Goal: Navigation & Orientation: Find specific page/section

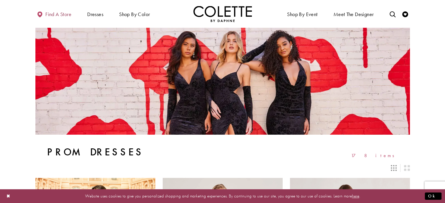
click at [56, 11] on span "Find a store" at bounding box center [58, 14] width 26 height 6
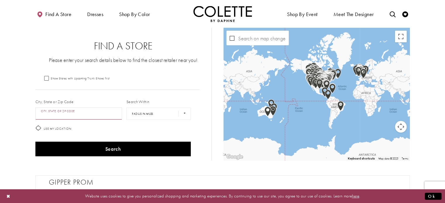
click at [58, 113] on input "City, State, or ZIP Code" at bounding box center [78, 114] width 87 height 12
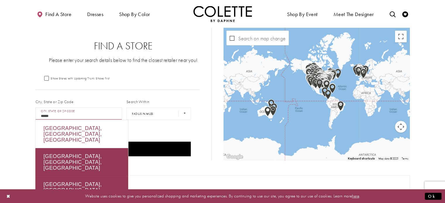
click at [61, 129] on div "Québec, QC, Canada" at bounding box center [81, 134] width 93 height 28
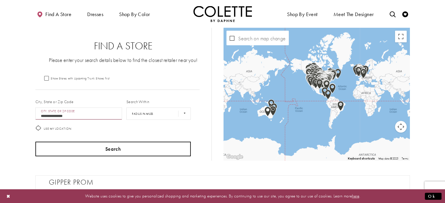
type input "**********"
click at [128, 147] on button "Search" at bounding box center [113, 149] width 156 height 15
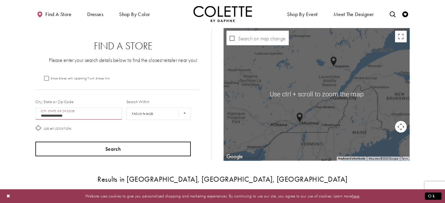
scroll to position [41, 0]
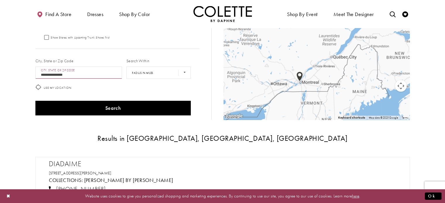
click at [317, 91] on div "Map with store locations" at bounding box center [316, 53] width 186 height 133
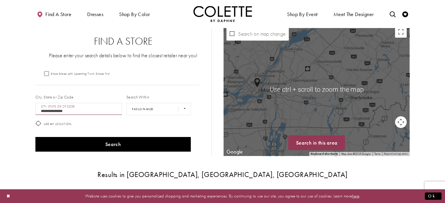
scroll to position [0, 0]
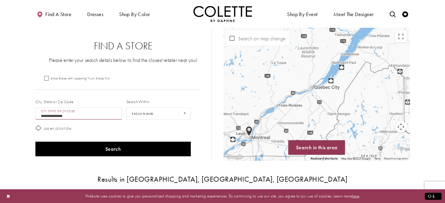
drag, startPoint x: 332, startPoint y: 75, endPoint x: 264, endPoint y: 135, distance: 90.5
click at [264, 135] on div "Map with store locations" at bounding box center [316, 94] width 186 height 133
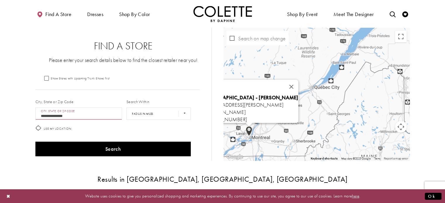
click at [249, 128] on img "Map with store locations" at bounding box center [249, 131] width 6 height 10
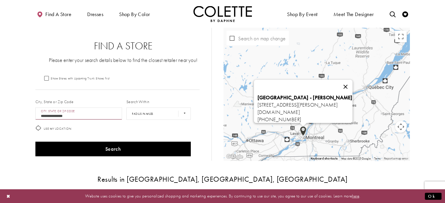
click at [352, 82] on button "Close" at bounding box center [345, 87] width 14 height 14
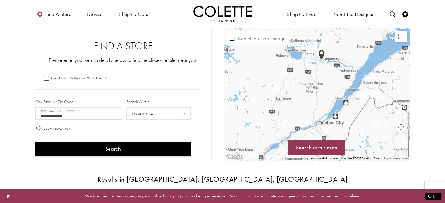
drag, startPoint x: 380, startPoint y: 64, endPoint x: 329, endPoint y: 100, distance: 62.4
click at [329, 100] on div "Map with store locations" at bounding box center [316, 94] width 186 height 133
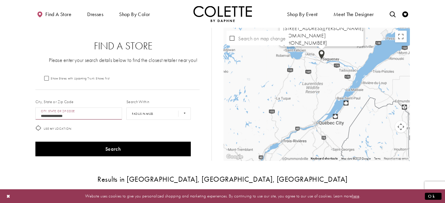
click at [322, 94] on div "Diadaime 750 Rue d'Alma, Chicoutimi, QC G7H 4E6, Canada diadaime.com +141897355…" at bounding box center [409, 94] width 186 height 0
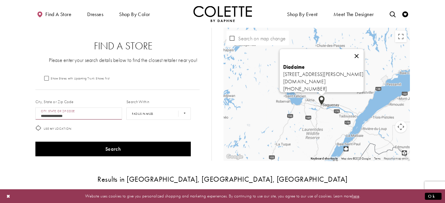
click at [364, 52] on button "Close" at bounding box center [356, 56] width 14 height 14
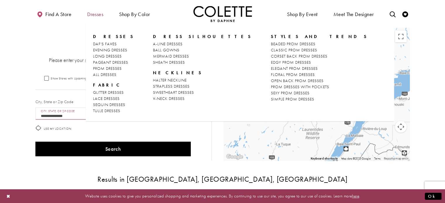
click at [91, 15] on span "Dresses" at bounding box center [95, 14] width 16 height 6
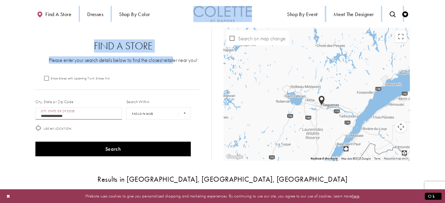
drag, startPoint x: 173, startPoint y: 66, endPoint x: 74, endPoint y: 20, distance: 109.8
click at [74, 20] on ul "Find a store Dresses Dresses Occasion DAF'S FAVES EVENING DRESSES LONG DRESSES" at bounding box center [126, 14] width 193 height 16
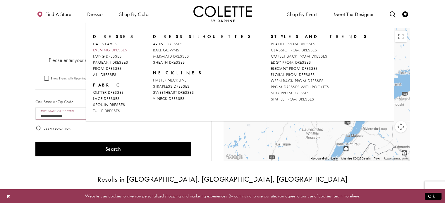
click at [103, 50] on span "EVENING DRESSES" at bounding box center [110, 49] width 34 height 5
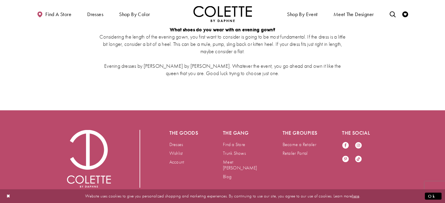
scroll to position [1306, 0]
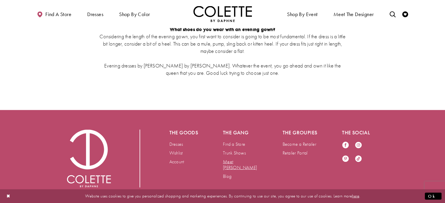
click at [243, 159] on link "Meet [PERSON_NAME]" at bounding box center [240, 165] width 34 height 12
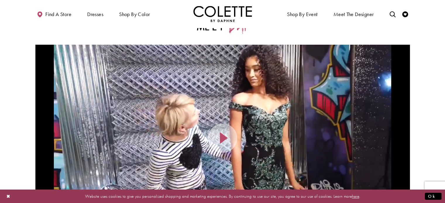
scroll to position [40, 0]
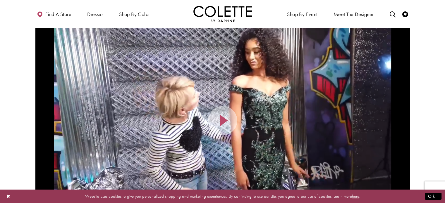
click at [228, 127] on span "Video Player" at bounding box center [224, 121] width 12 height 12
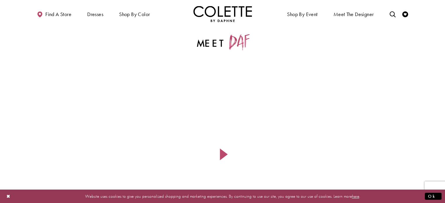
scroll to position [0, 0]
click at [230, 165] on div "Content Video #5bbacb92c1" at bounding box center [222, 160] width 374 height 187
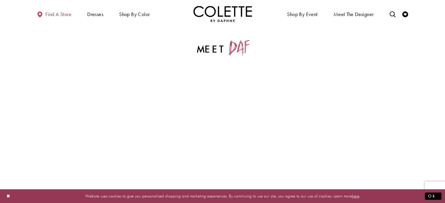
click at [62, 15] on span "Find a store" at bounding box center [58, 14] width 26 height 6
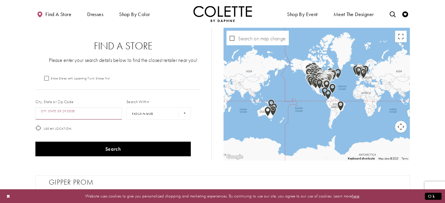
click at [67, 109] on input "City, State, or ZIP Code" at bounding box center [78, 114] width 87 height 12
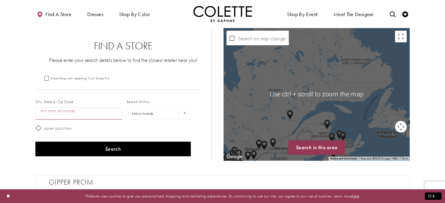
scroll to position [23, 0]
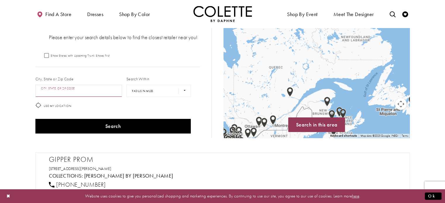
click at [326, 101] on img "Map with store locations" at bounding box center [327, 102] width 6 height 10
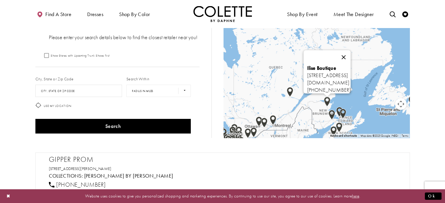
click at [351, 51] on button "Close" at bounding box center [344, 57] width 14 height 14
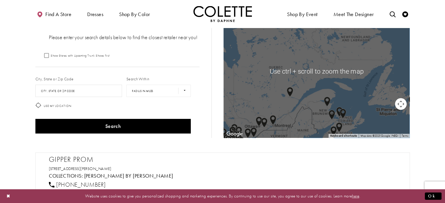
scroll to position [21, 0]
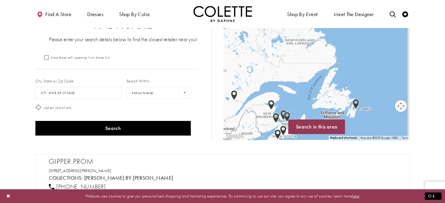
drag, startPoint x: 380, startPoint y: 80, endPoint x: 321, endPoint y: 81, distance: 58.2
click at [321, 81] on div "Map with store locations" at bounding box center [316, 73] width 186 height 133
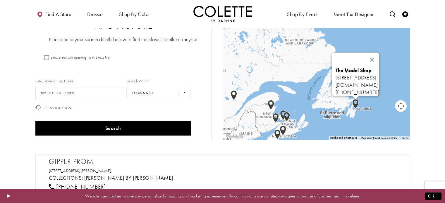
click at [356, 104] on div "The Model Shop 415 Kenmount Rd, St. John's, NL A1B 3P9, Canada themodelshop.ca …" at bounding box center [316, 73] width 186 height 133
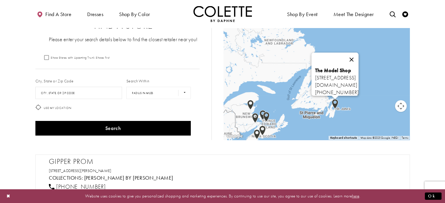
click at [359, 55] on button "Close" at bounding box center [352, 60] width 14 height 14
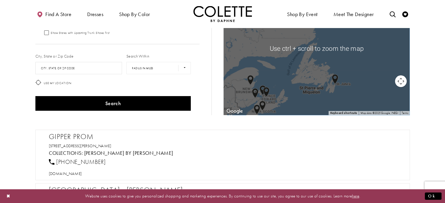
scroll to position [49, 0]
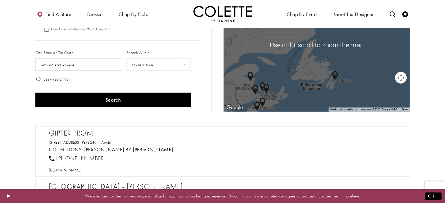
click at [283, 86] on div "Map with store locations" at bounding box center [316, 45] width 186 height 133
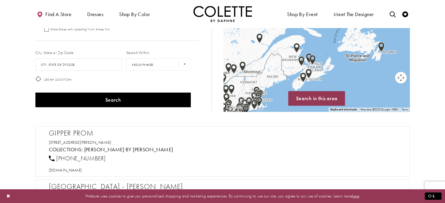
drag, startPoint x: 280, startPoint y: 76, endPoint x: 328, endPoint y: 46, distance: 56.4
click at [328, 46] on div "Map with store locations" at bounding box center [316, 45] width 186 height 133
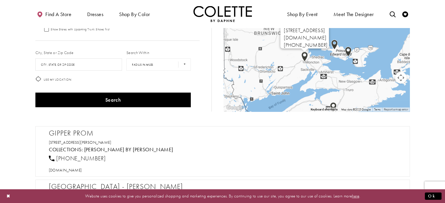
click at [303, 56] on img "Map with store locations" at bounding box center [304, 57] width 6 height 10
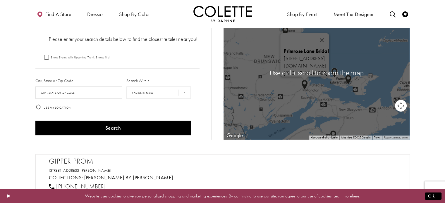
scroll to position [19, 0]
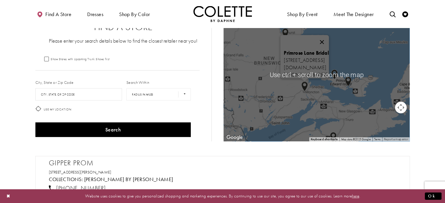
click at [329, 36] on button "Close" at bounding box center [322, 42] width 14 height 14
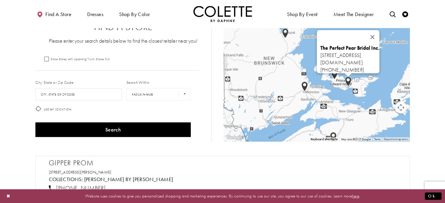
click at [348, 79] on img "Map with store locations" at bounding box center [348, 82] width 6 height 10
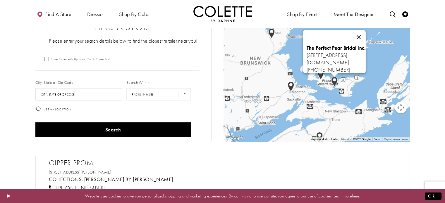
click at [366, 32] on button "Close" at bounding box center [359, 37] width 14 height 14
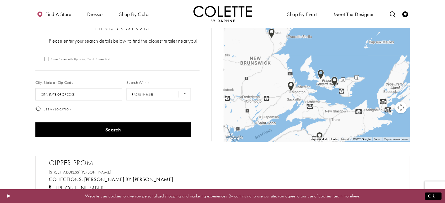
click at [316, 75] on div "Map with store locations" at bounding box center [409, 75] width 186 height 0
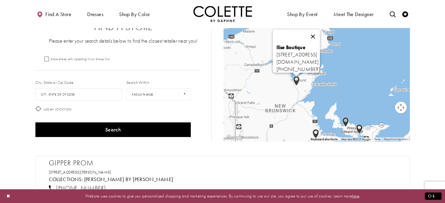
click at [320, 32] on button "Close" at bounding box center [313, 37] width 14 height 14
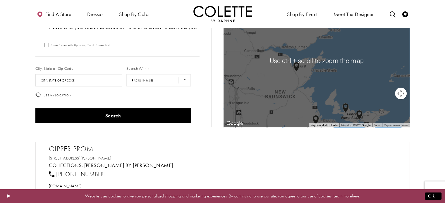
scroll to position [41, 0]
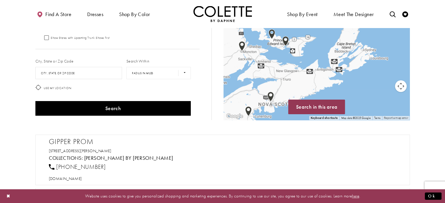
drag, startPoint x: 347, startPoint y: 85, endPoint x: 271, endPoint y: 30, distance: 94.0
click at [271, 30] on div "Map with store locations" at bounding box center [316, 53] width 186 height 133
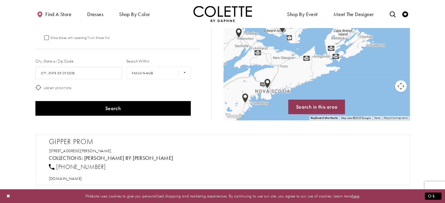
drag, startPoint x: 273, startPoint y: 73, endPoint x: 269, endPoint y: 41, distance: 32.9
click at [269, 41] on div "Map with store locations" at bounding box center [316, 53] width 186 height 133
click at [245, 99] on div "Map with store locations" at bounding box center [316, 53] width 186 height 133
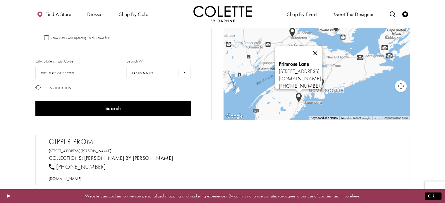
click at [322, 46] on button "Close" at bounding box center [315, 53] width 14 height 14
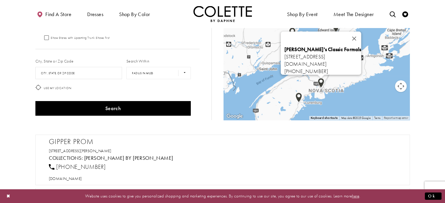
click at [322, 81] on img "Map with store locations" at bounding box center [321, 83] width 6 height 10
click at [361, 32] on button "Close" at bounding box center [354, 39] width 14 height 14
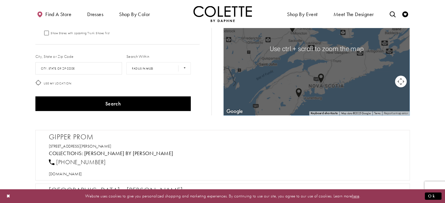
scroll to position [46, 0]
click at [297, 68] on div "Map with store locations" at bounding box center [316, 48] width 186 height 133
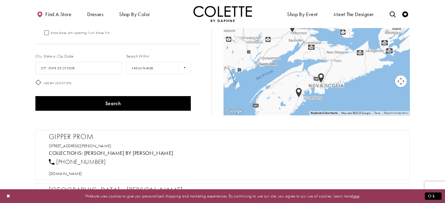
click at [267, 68] on div "Map with store locations" at bounding box center [316, 48] width 186 height 133
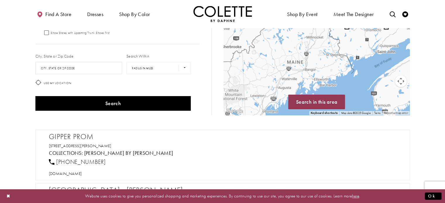
drag, startPoint x: 267, startPoint y: 68, endPoint x: 390, endPoint y: 55, distance: 124.0
click at [390, 55] on div "Map with store locations" at bounding box center [316, 48] width 186 height 133
click at [315, 100] on span "Search in this area" at bounding box center [316, 102] width 41 height 7
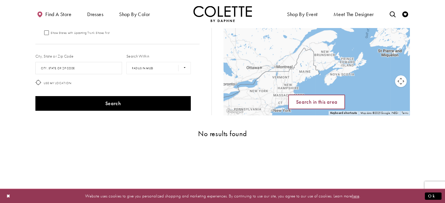
click at [299, 104] on span "Search in this area" at bounding box center [316, 102] width 41 height 7
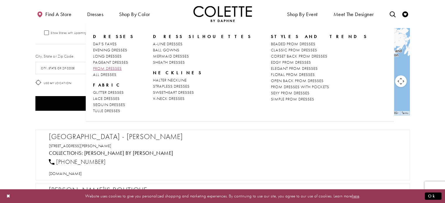
click at [104, 66] on link "PROM DRESSES" at bounding box center [113, 69] width 41 height 6
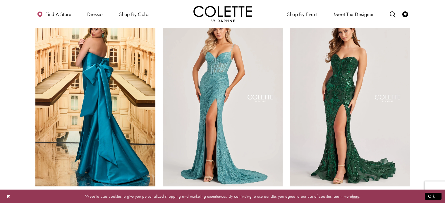
scroll to position [162, 0]
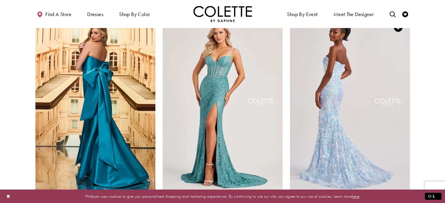
click at [333, 89] on img "Visit Colette by Daphne Style No. CL8440 Page" at bounding box center [350, 103] width 120 height 174
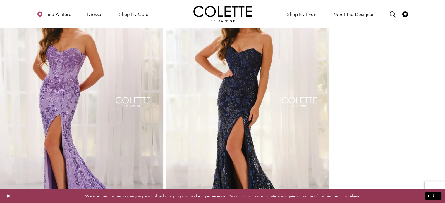
scroll to position [329, 0]
